Goal: Task Accomplishment & Management: Complete application form

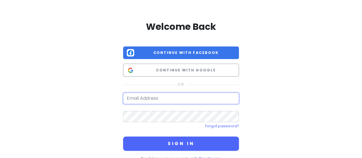
click at [157, 100] on input "email" at bounding box center [181, 97] width 116 height 11
type input "[EMAIL_ADDRESS][DOMAIN_NAME]"
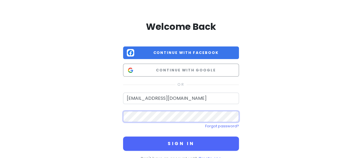
click at [123, 136] on button "Sign in" at bounding box center [181, 143] width 116 height 14
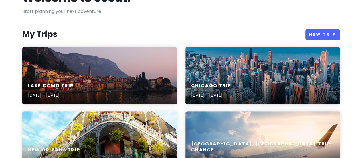
scroll to position [42, 0]
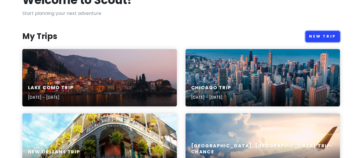
click at [321, 36] on link "New Trip" at bounding box center [322, 36] width 35 height 11
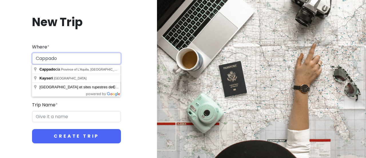
drag, startPoint x: 69, startPoint y: 59, endPoint x: 19, endPoint y: 63, distance: 50.2
click at [19, 63] on div "New Trip Where * Cappado Dates * Navigate forward to interact with the calendar…" at bounding box center [77, 79] width 144 height 156
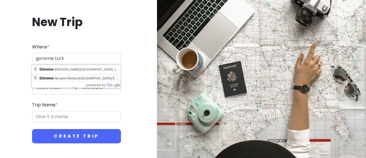
type input "Göreme, [GEOGRAPHIC_DATA] Merkez/[GEOGRAPHIC_DATA], [GEOGRAPHIC_DATA]"
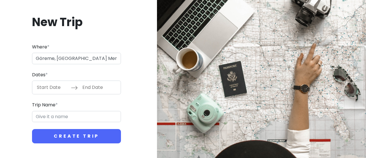
type input "Göreme, [GEOGRAPHIC_DATA] Merkez Trip"
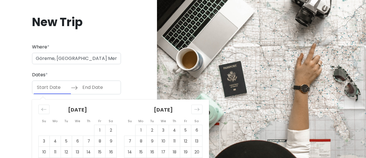
click at [56, 85] on input "Start Date" at bounding box center [52, 87] width 37 height 13
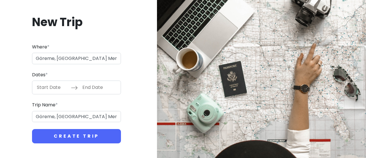
click at [46, 86] on input "Start Date" at bounding box center [52, 87] width 37 height 13
click at [51, 83] on input "Start Date" at bounding box center [52, 87] width 37 height 13
click at [89, 87] on input "End Date" at bounding box center [97, 87] width 37 height 13
click at [362, 98] on div at bounding box center [261, 79] width 209 height 158
click at [94, 88] on input "End Date" at bounding box center [97, 87] width 37 height 13
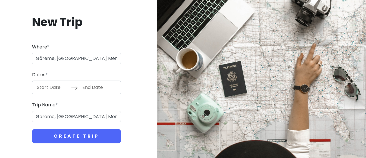
click at [94, 88] on input "End Date" at bounding box center [97, 87] width 37 height 13
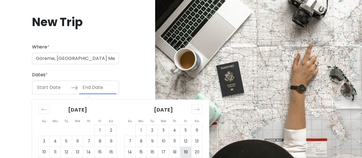
click at [183, 152] on td "19" at bounding box center [185, 151] width 11 height 11
type input "[DATE]"
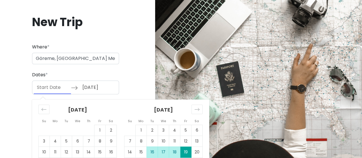
click at [150, 149] on td "16" at bounding box center [152, 151] width 11 height 11
type input "[DATE]"
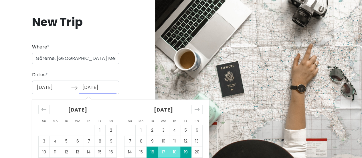
click at [136, 64] on div "New Trip Where * [GEOGRAPHIC_DATA], [GEOGRAPHIC_DATA] Merkez/[GEOGRAPHIC_DATA],…" at bounding box center [76, 79] width 142 height 156
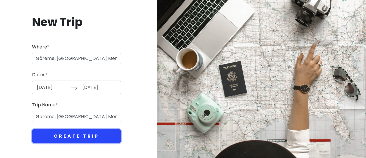
click at [86, 139] on button "Create Trip" at bounding box center [76, 136] width 89 height 14
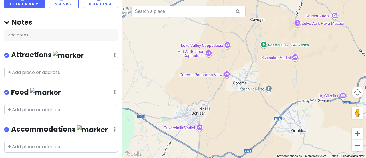
scroll to position [66, 0]
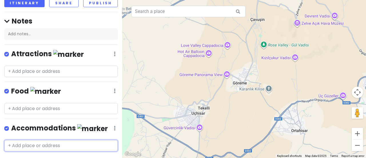
click at [31, 140] on input "text" at bounding box center [61, 145] width 114 height 11
type input "keleb"
click at [42, 155] on span "[GEOGRAPHIC_DATA]" at bounding box center [34, 158] width 47 height 6
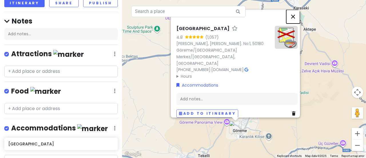
click at [295, 23] on button "Close" at bounding box center [293, 17] width 14 height 14
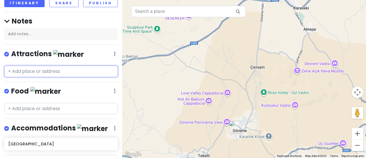
click at [43, 66] on input "text" at bounding box center [61, 71] width 114 height 11
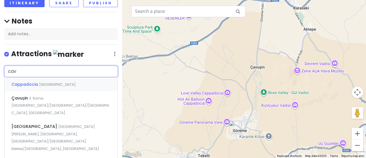
type input "cavu"
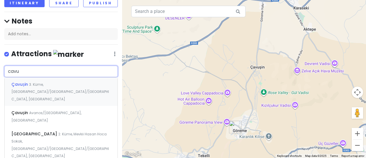
click at [47, 82] on span "3. Küme, [GEOGRAPHIC_DATA]/[GEOGRAPHIC_DATA]/[GEOGRAPHIC_DATA], [GEOGRAPHIC_DAT…" at bounding box center [60, 91] width 98 height 19
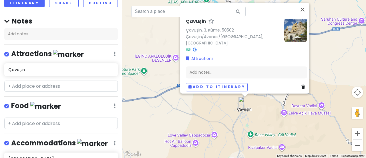
drag, startPoint x: 275, startPoint y: 124, endPoint x: 262, endPoint y: 112, distance: 18.0
click at [262, 112] on div "Çavuşin Çavuşin, 3. Küme, 50502 Çavuşin/Avanos/[GEOGRAPHIC_DATA], [GEOGRAPHIC_D…" at bounding box center [244, 79] width 244 height 158
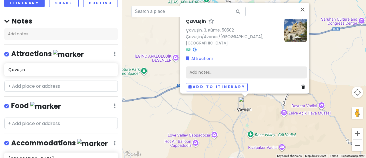
click at [209, 66] on div "Add notes..." at bounding box center [246, 72] width 121 height 12
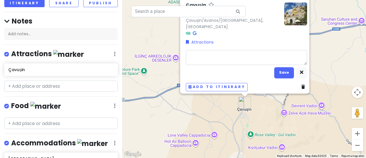
type textarea "x"
type textarea "H"
type textarea "x"
type textarea "Hot"
type textarea "x"
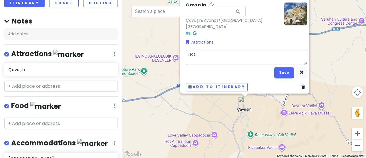
type textarea "Hot"
type textarea "x"
type textarea "Hot a"
type textarea "x"
type textarea "Hot ai"
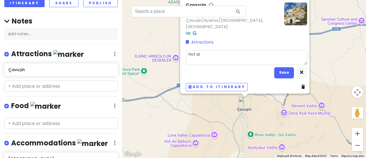
type textarea "x"
type textarea "Hot air"
type textarea "x"
type textarea "Hot air"
type textarea "x"
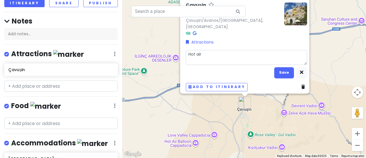
type textarea "Hot air b"
type textarea "x"
type textarea "Hot air [MEDICAL_DATA]"
type textarea "x"
type textarea "Hot air ball"
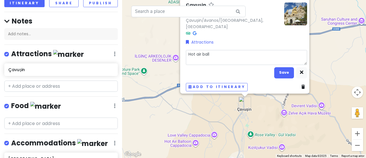
type textarea "x"
type textarea "Hot air ballo"
type textarea "x"
type textarea "Hot air balloo"
type textarea "x"
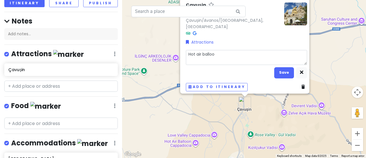
type textarea "Hot air balloon"
type textarea "x"
type textarea "Hot air balloon"
type textarea "x"
type textarea "Hot air balloon p"
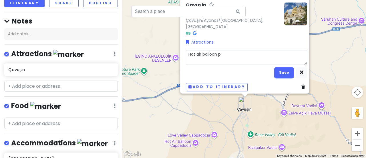
type textarea "x"
type textarea "Hot air balloon pi"
type textarea "x"
type textarea "Hot air balloon pic"
type textarea "x"
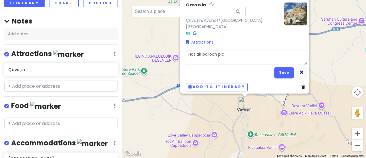
type textarea "Hot air balloon pick"
type textarea "x"
type textarea "Hot air balloon pick-"
type textarea "x"
type textarea "Hot air balloon pick-u"
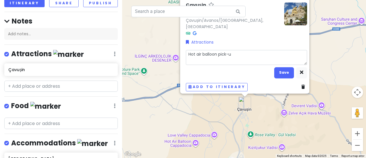
type textarea "x"
type textarea "Hot air balloon pick-up"
click at [283, 74] on button "Save" at bounding box center [284, 72] width 20 height 11
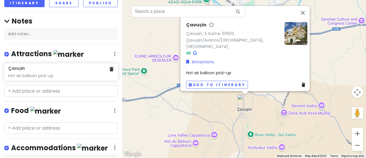
click at [104, 73] on div "Hot air balloon pick-up" at bounding box center [60, 75] width 105 height 5
click at [110, 67] on icon at bounding box center [112, 69] width 4 height 5
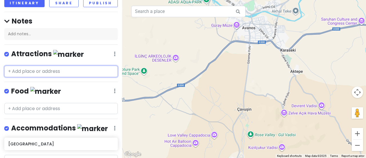
click at [70, 66] on input "text" at bounding box center [61, 71] width 114 height 11
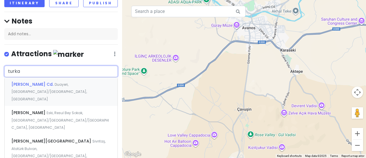
type input "turkaz"
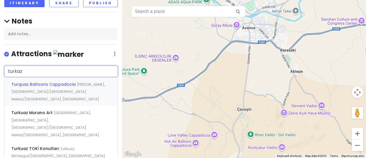
click at [62, 82] on span "[PERSON_NAME], [GEOGRAPHIC_DATA]/[GEOGRAPHIC_DATA] Merkez/[GEOGRAPHIC_DATA], [G…" at bounding box center [58, 91] width 94 height 19
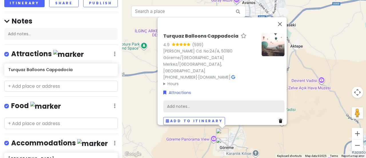
click at [189, 107] on div "Add notes..." at bounding box center [223, 106] width 121 height 12
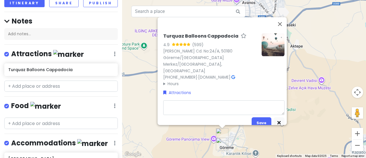
type textarea "x"
type textarea "9"
type textarea "x"
type textarea "9/"
type textarea "x"
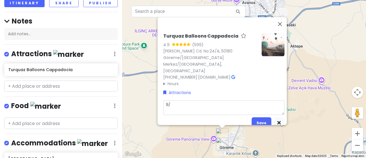
type textarea "9/1"
type textarea "x"
type textarea "9/18"
type textarea "x"
type textarea "9/18"
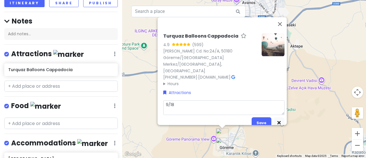
type textarea "x"
type textarea "9/18 p"
type textarea "x"
type textarea "9/18 pi"
type textarea "x"
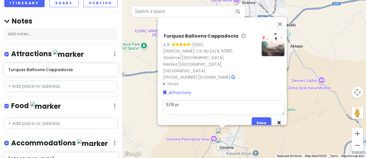
type textarea "9/18 pic"
type textarea "x"
type textarea "9/18 pick"
type textarea "x"
type textarea "9/18 picku"
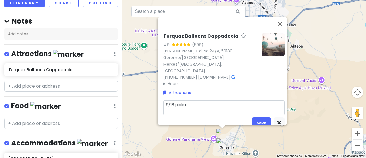
type textarea "x"
type textarea "9/18 pickup"
type textarea "x"
type textarea "9/18 pickup f"
type textarea "x"
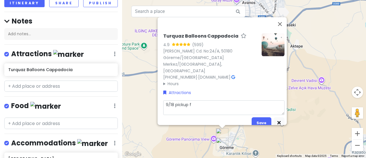
type textarea "9/18 pickup fr"
type textarea "x"
type textarea "9/18 pickup fro"
type textarea "x"
type textarea "9/18 pickup from"
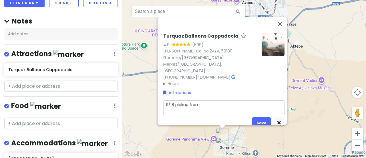
type textarea "x"
type textarea "9/18 pickup from"
type textarea "x"
type textarea "9/18 pickup from h"
type textarea "x"
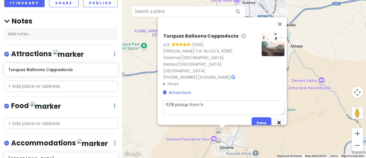
type textarea "9/18 pickup from ho"
type textarea "x"
type textarea "9/18 pickup from hot"
type textarea "x"
type textarea "9/18 pickup from hote"
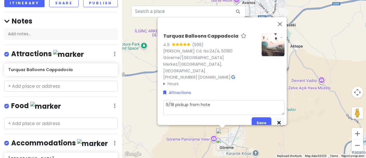
type textarea "x"
type textarea "9/18 pickup from hotel"
type textarea "x"
type textarea "9/18 pickup from hotel a"
type textarea "x"
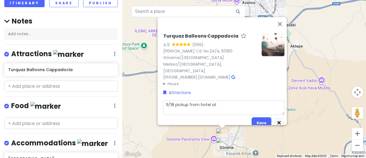
type textarea "9/18 pickup from hotel at"
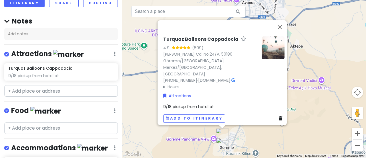
click at [221, 103] on div "9/18 pickup from hotel at" at bounding box center [223, 106] width 121 height 6
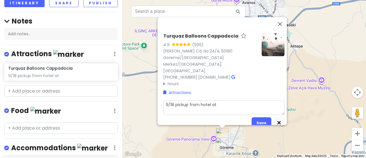
click at [221, 105] on textarea "9/18 pickup from hotel at" at bounding box center [223, 107] width 121 height 15
type textarea "x"
type textarea "9/18 pickup from hotel at"
type textarea "x"
type textarea "9/18 pickup from hotel at x"
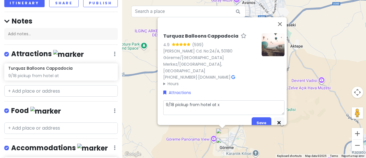
type textarea "x"
type textarea "9/18 pickup from hotel at xx"
type textarea "x"
type textarea "9/18 pickup from hotel at xx"
type textarea "x"
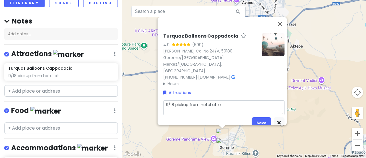
type textarea "9/18 pickup from hotel at xx a"
type textarea "x"
type textarea "9/18 pickup from hotel at xx am"
type textarea "x"
type textarea "9/18 pickup from hotel at xx am"
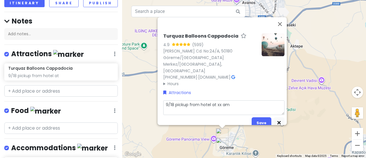
type textarea "x"
type textarea "9/18 pickup from hotel at xx am ("
type textarea "x"
type textarea "9/18 pickup from hotel at xx am (t"
type textarea "x"
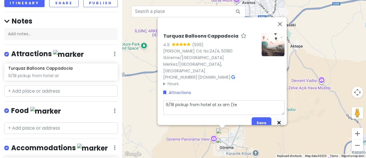
type textarea "9/18 pickup from hotel at xx am (tel"
type textarea "x"
type textarea "9/18 pickup from hotel at xx am (tell"
type textarea "x"
type textarea "9/18 pickup from hotel at xx am (tell"
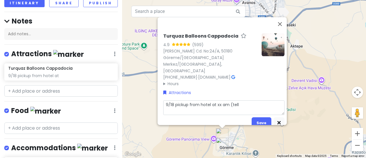
type textarea "x"
type textarea "9/18 pickup from hotel at xx am (tell n"
type textarea "x"
type textarea "9/18 pickup from hotel at xx am (tell ni"
type textarea "x"
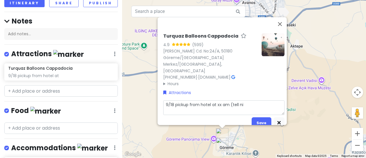
type textarea "9/18 pickup from hotel at xx am ([GEOGRAPHIC_DATA]"
type textarea "x"
type textarea "9/18 pickup from hotel at xx am ([GEOGRAPHIC_DATA]"
type textarea "x"
type textarea "9/18 pickup from hotel at xx am (tell night"
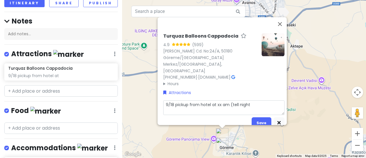
type textarea "x"
type textarea "9/18 pickup from hotel at xx am (tell night"
type textarea "x"
type textarea "9/18 pickup from hotel at xx am (tell night b"
type textarea "x"
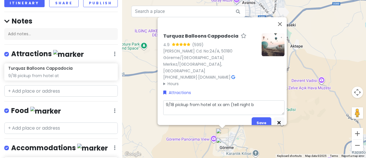
type textarea "9/18 pickup from hotel at xx am (tell night be"
type textarea "x"
type textarea "9/18 pickup from hotel at xx am (tell night bef"
type textarea "x"
type textarea "9/18 pickup from hotel at xx am (tell night befo"
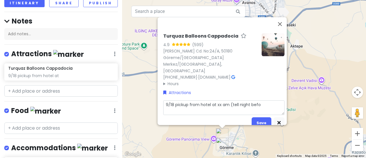
type textarea "x"
type textarea "9/18 pickup from hotel at xx am (tell night befor"
type textarea "x"
type textarea "9/18 pickup from hotel at xx am (tell night before"
type textarea "x"
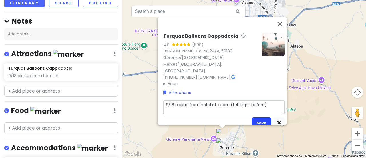
type textarea "9/18 pickup from hotel at xx am (tell night before)"
click at [260, 119] on button "Save" at bounding box center [262, 122] width 20 height 11
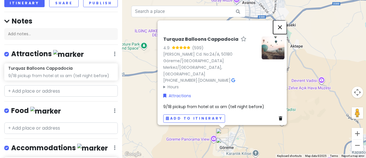
click at [282, 23] on button "Close" at bounding box center [280, 27] width 14 height 14
